Goal: Check status: Check status

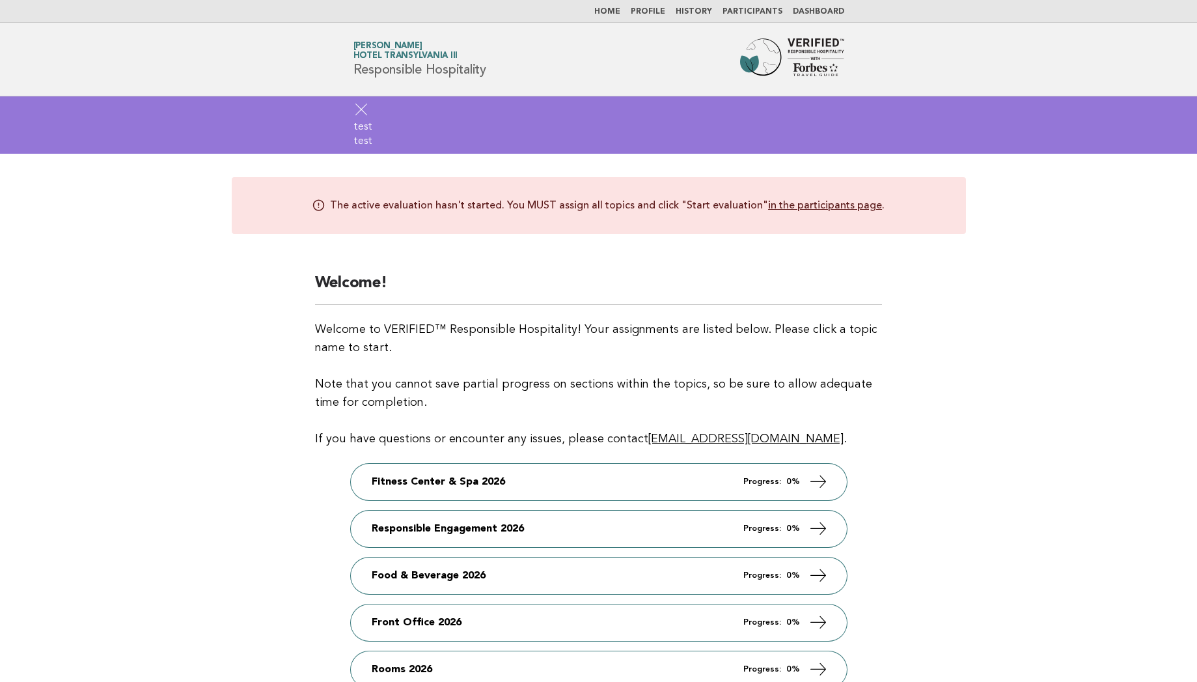
click at [369, 115] on icon at bounding box center [362, 110] width 16 height 16
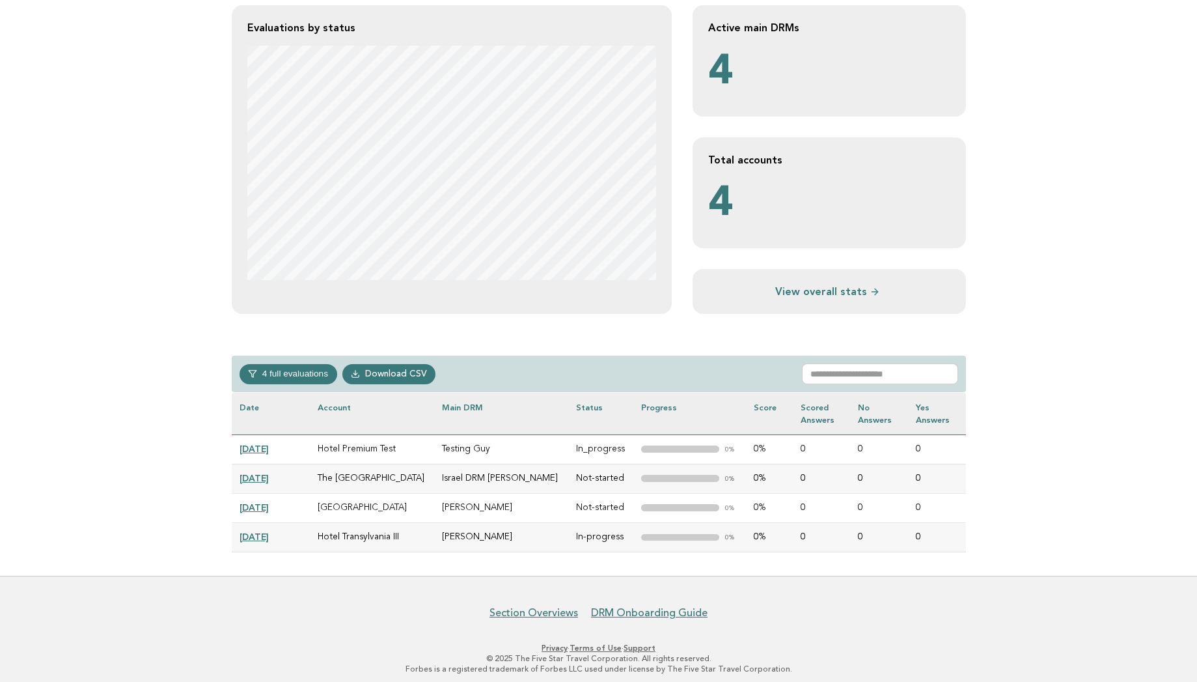
scroll to position [274, 0]
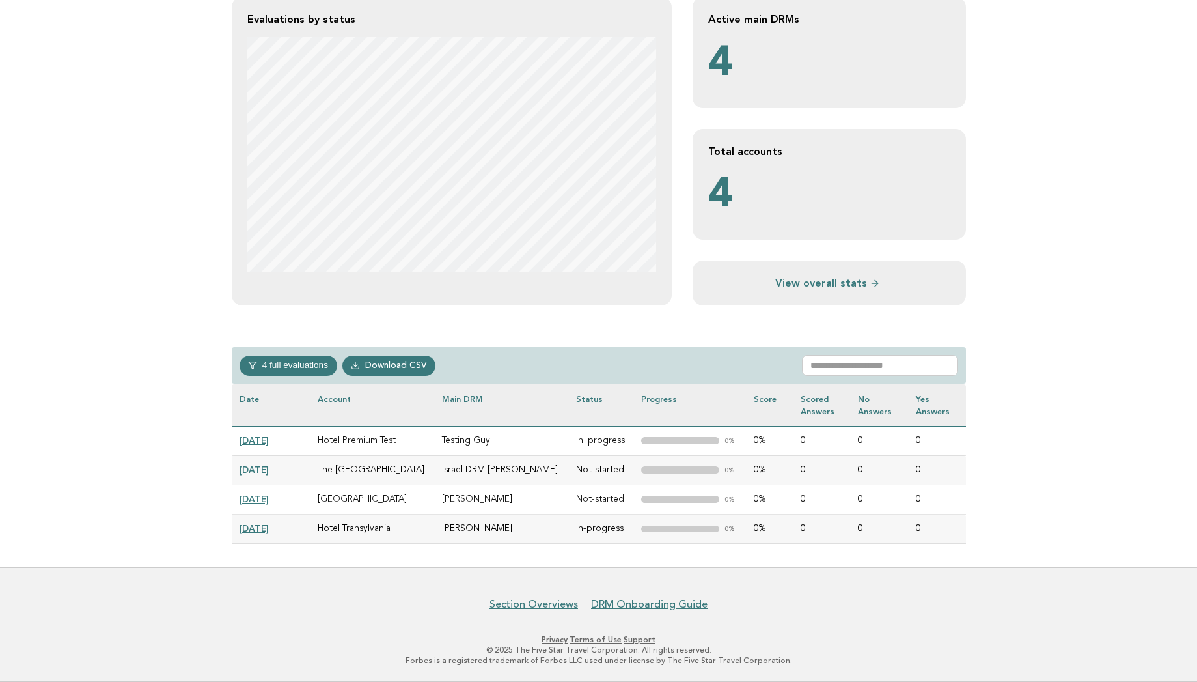
click at [269, 494] on link "[DATE]" at bounding box center [254, 499] width 29 height 10
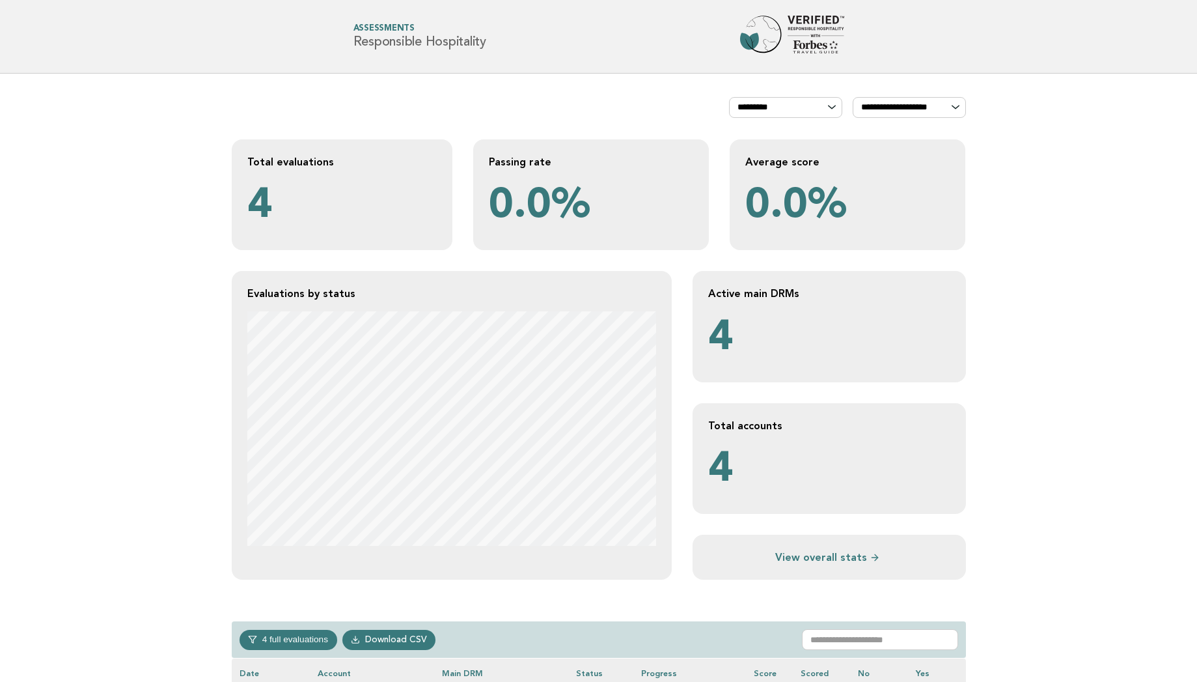
scroll to position [274, 0]
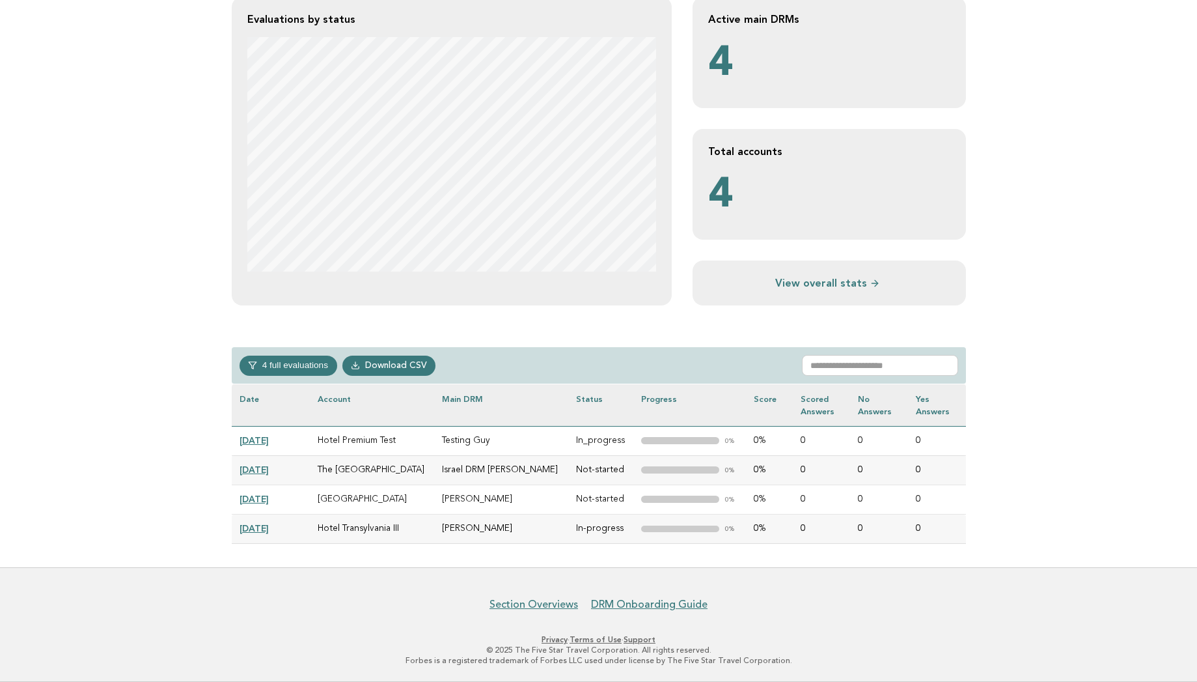
click at [269, 525] on link "2024-09-13" at bounding box center [254, 528] width 29 height 10
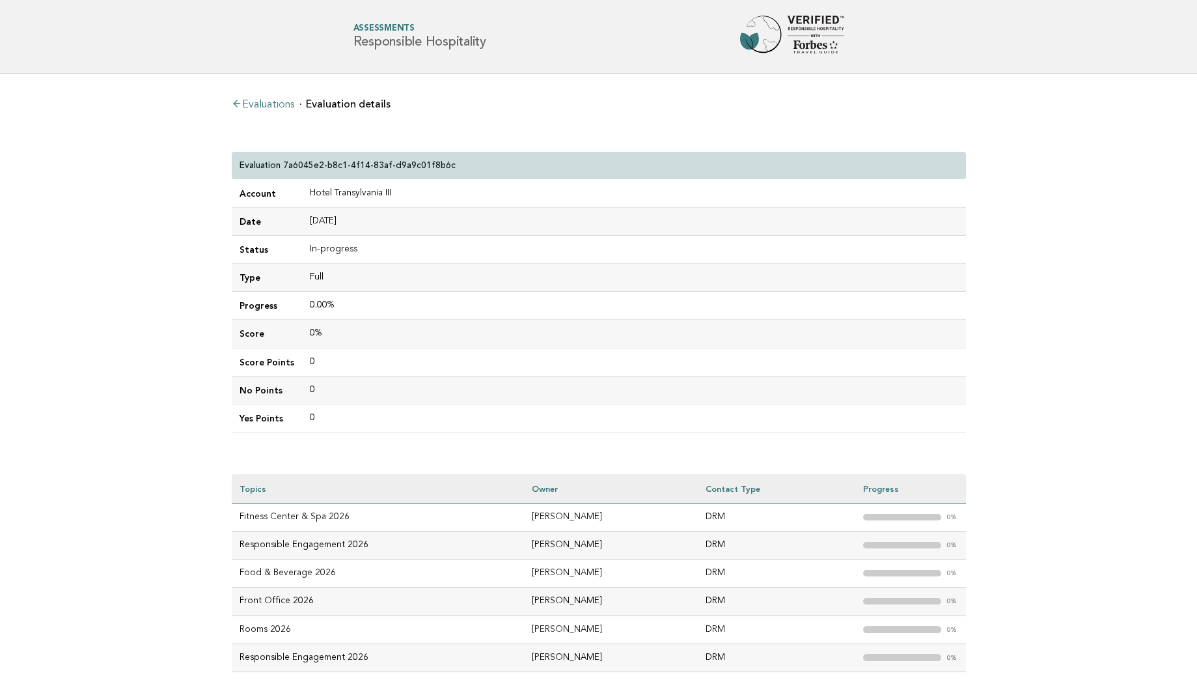
click at [156, 378] on main "Evaluations Evaluation details Evaluation 7a6045e2-b8c1-4f14-83af-d9a9c01f8b6c …" at bounding box center [598, 535] width 1197 height 922
drag, startPoint x: 451, startPoint y: 169, endPoint x: 285, endPoint y: 165, distance: 165.4
click at [285, 165] on div "Evaluation 7a6045e2-b8c1-4f14-83af-d9a9c01f8b6c" at bounding box center [599, 166] width 734 height 28
copy p "7a6045e2-b8c1-4f14-83af-d9a9c01f8b6c"
